Goal: Navigation & Orientation: Find specific page/section

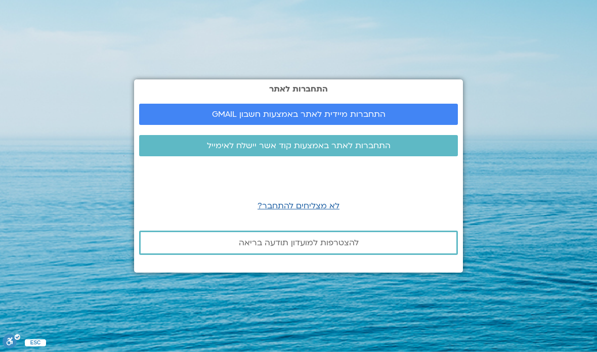
click at [425, 125] on link "התחברות מיידית לאתר באמצעות חשבון GMAIL" at bounding box center [298, 114] width 319 height 21
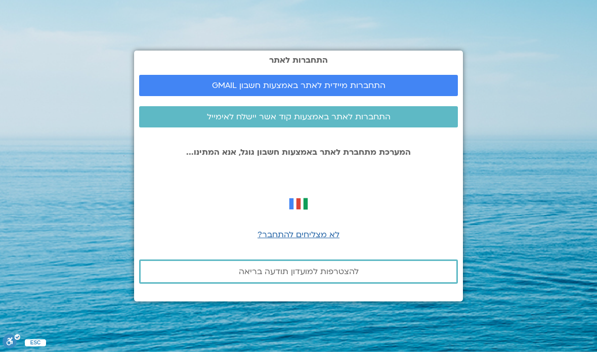
click at [383, 90] on span "התחברות מיידית לאתר באמצעות חשבון GMAIL" at bounding box center [299, 85] width 174 height 9
click at [324, 240] on span "לא מצליחים להתחבר?" at bounding box center [299, 234] width 82 height 11
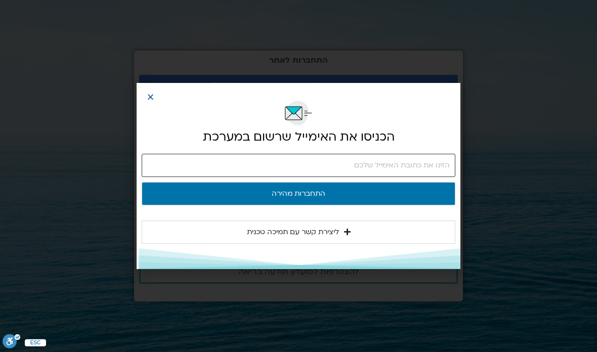
click at [412, 154] on input "email" at bounding box center [299, 165] width 314 height 23
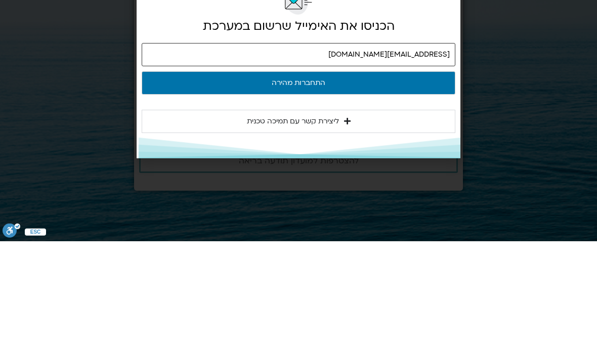
type input "oronmi56@bezeqint.net"
click at [389, 182] on button "התחברות מהירה" at bounding box center [299, 193] width 314 height 23
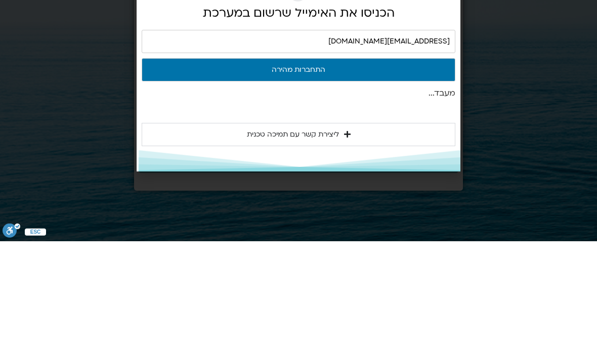
scroll to position [41, 0]
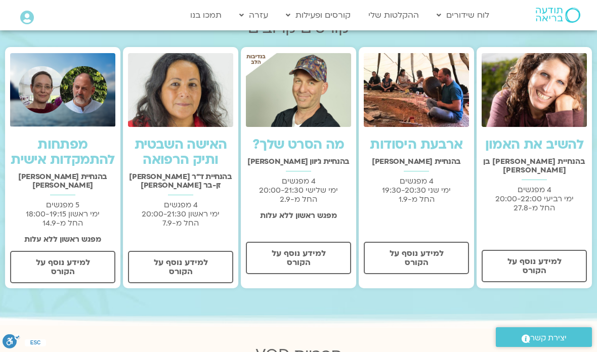
scroll to position [265, 0]
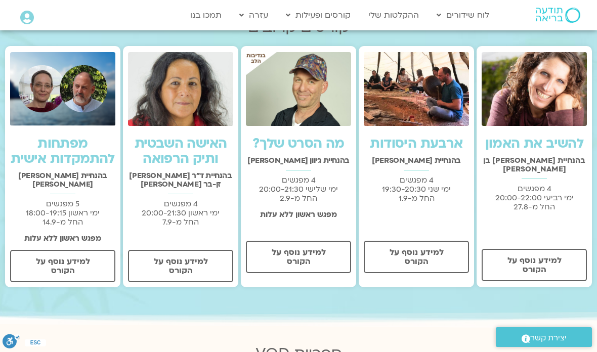
click at [541, 256] on span "למידע נוסף על הקורס" at bounding box center [534, 265] width 79 height 18
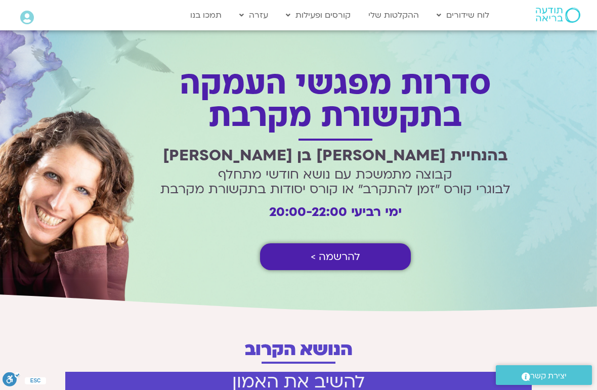
click at [525, 38] on link "לוח שידורים יומי" at bounding box center [487, 36] width 111 height 23
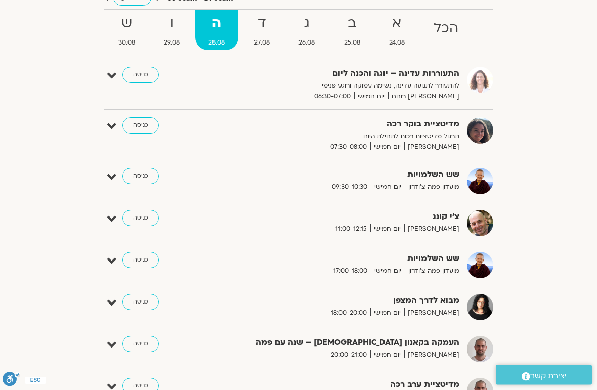
scroll to position [82, 0]
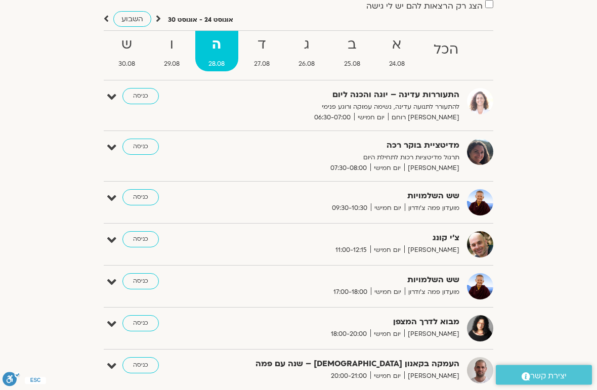
click at [266, 51] on strong "ד" at bounding box center [261, 45] width 43 height 23
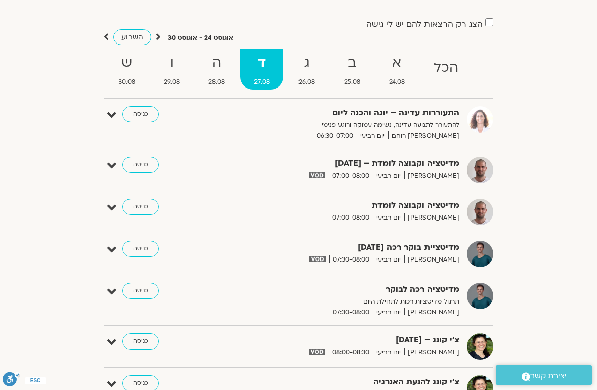
scroll to position [61, 0]
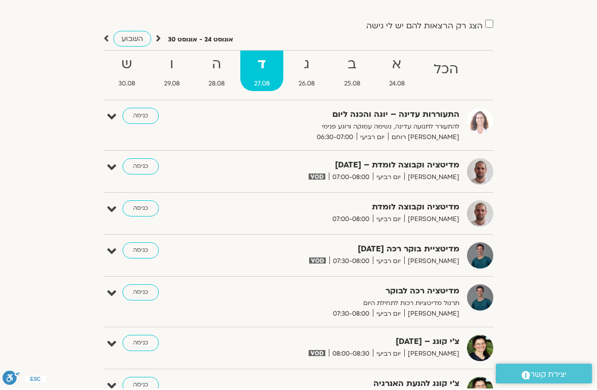
click at [223, 73] on strong "ה" at bounding box center [216, 66] width 43 height 23
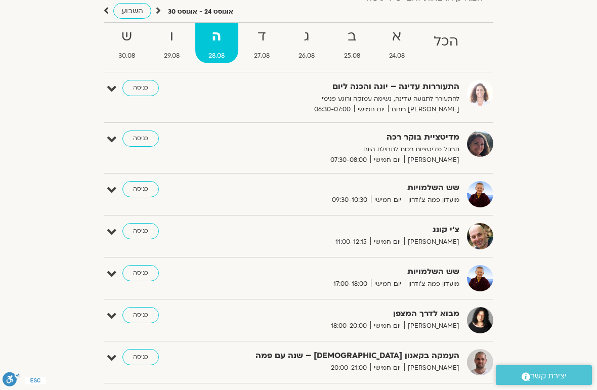
scroll to position [93, 0]
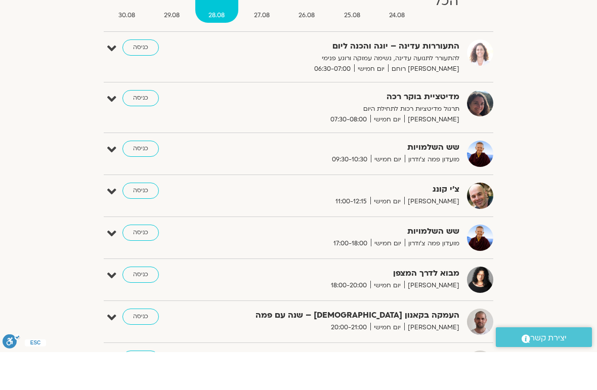
click at [138, 179] on link "כניסה" at bounding box center [141, 187] width 36 height 16
click at [143, 179] on link "כניסה" at bounding box center [141, 187] width 36 height 16
